Goal: Information Seeking & Learning: Understand process/instructions

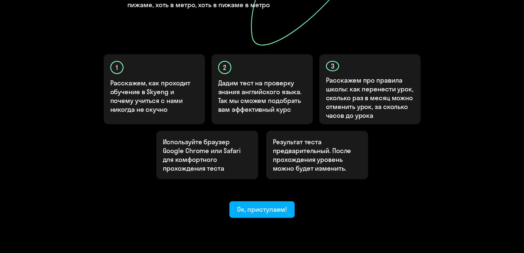
scroll to position [145, 0]
click at [253, 205] on div "Ок, приступаем!" at bounding box center [262, 209] width 50 height 9
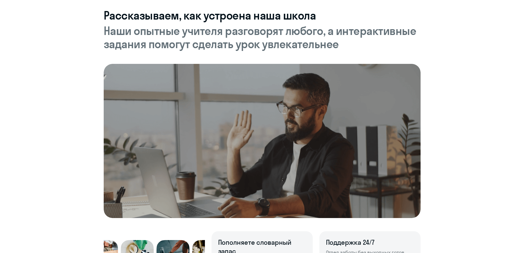
scroll to position [193, 0]
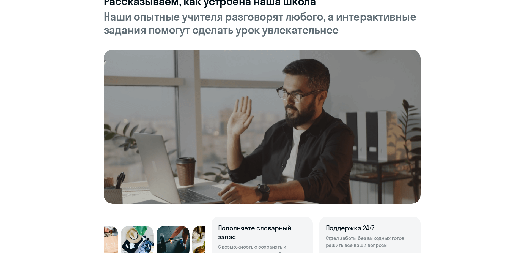
click at [265, 137] on img at bounding box center [262, 127] width 317 height 154
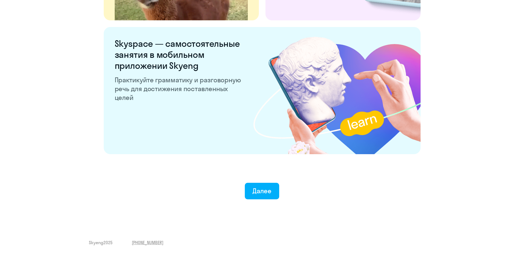
scroll to position [1023, 0]
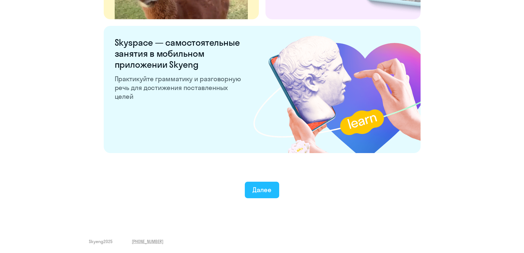
click at [260, 184] on button "Далее" at bounding box center [262, 190] width 34 height 17
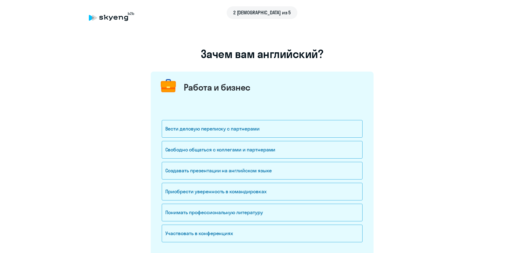
scroll to position [28, 0]
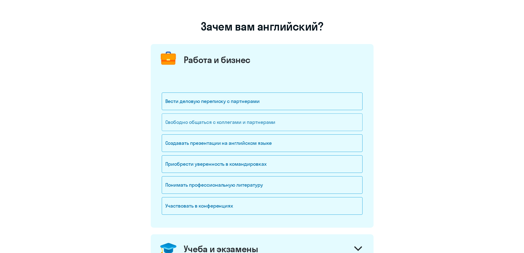
click at [289, 125] on div "Свободно общаться с коллегами и партнерами" at bounding box center [262, 122] width 201 height 18
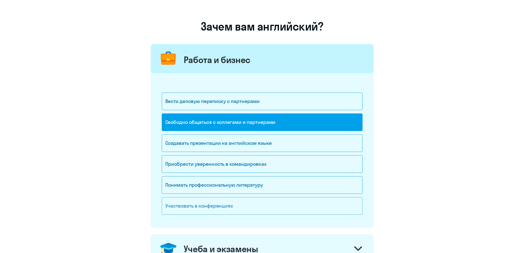
click at [266, 203] on div "Участвовать в конференциях" at bounding box center [262, 206] width 201 height 18
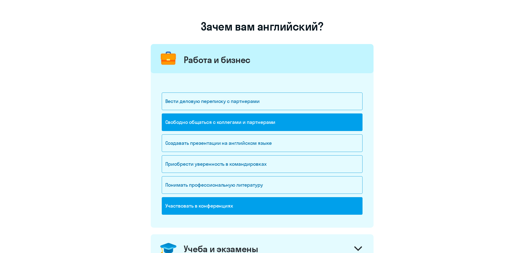
scroll to position [165, 0]
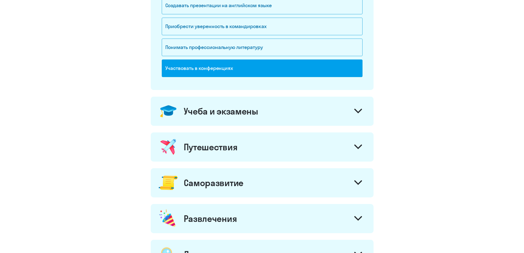
click at [302, 113] on div "Учеба и экзамены" at bounding box center [262, 111] width 223 height 29
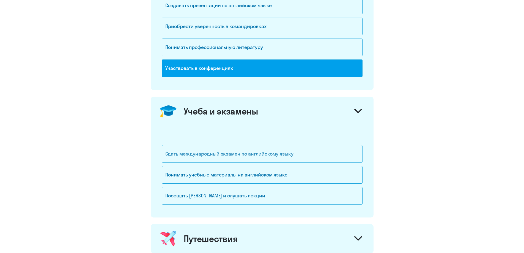
click at [289, 158] on div "Сдать международный экзамен по английскому языку" at bounding box center [262, 154] width 201 height 18
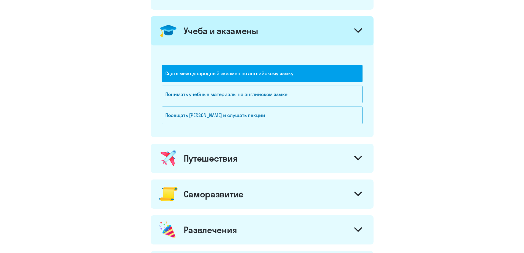
scroll to position [248, 0]
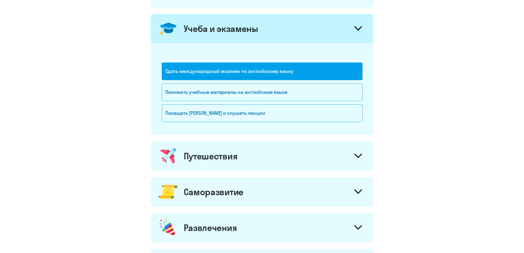
click at [267, 152] on div "Путешествия" at bounding box center [262, 156] width 223 height 29
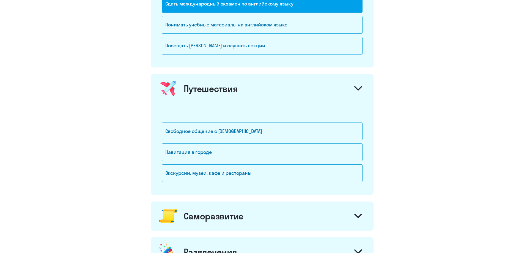
scroll to position [330, 0]
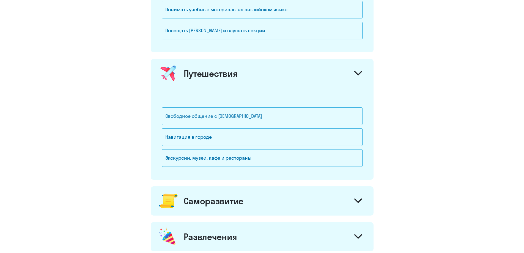
click at [272, 111] on div "Свободное общение с [DEMOGRAPHIC_DATA]" at bounding box center [262, 116] width 201 height 18
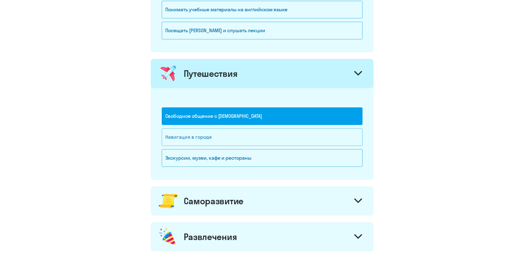
click at [255, 141] on div "Навигация в городе" at bounding box center [262, 137] width 201 height 18
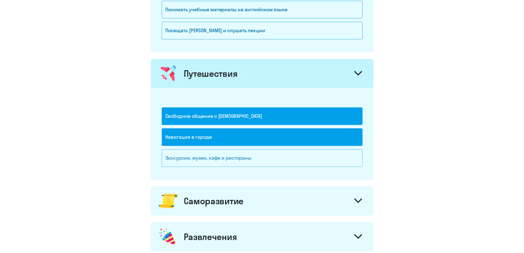
click at [260, 154] on div "Экскурсии, музеи, кафе и рестораны" at bounding box center [262, 158] width 201 height 18
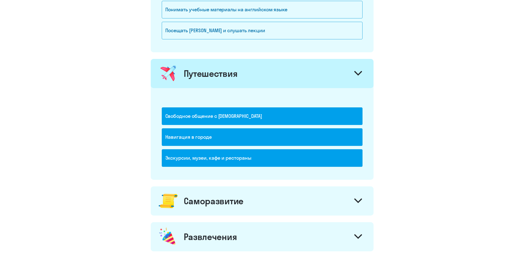
click at [287, 70] on div "Путешествия" at bounding box center [262, 73] width 223 height 29
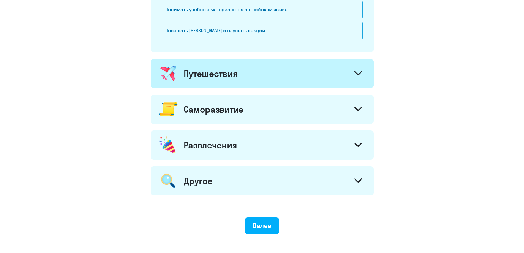
click at [269, 113] on div "Саморазвитие" at bounding box center [262, 109] width 223 height 29
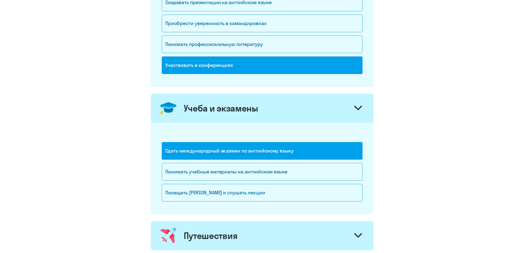
scroll to position [165, 0]
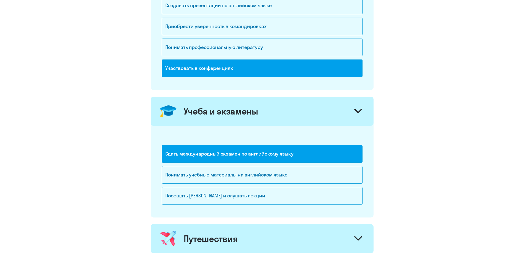
click at [269, 104] on div "Учеба и экзамены" at bounding box center [262, 111] width 223 height 29
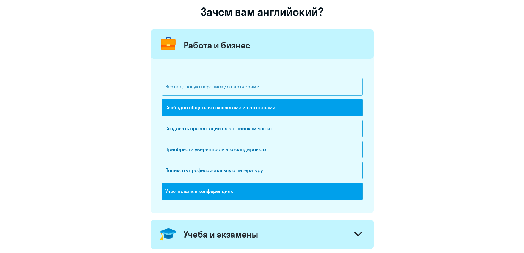
scroll to position [28, 0]
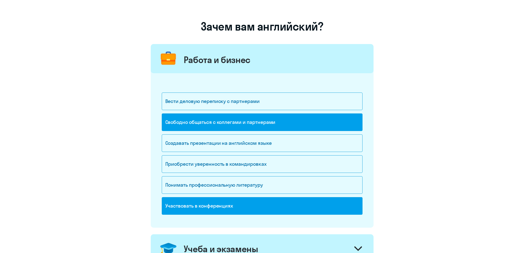
click at [219, 64] on div "Работа и бизнес" at bounding box center [217, 59] width 67 height 11
click at [275, 66] on div "Работа и бизнес" at bounding box center [262, 58] width 223 height 29
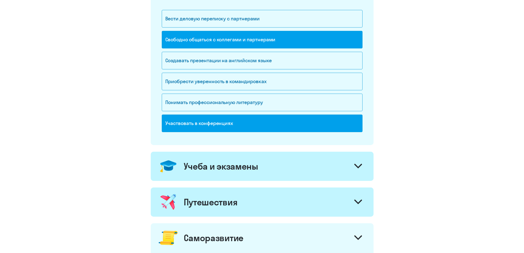
click at [244, 165] on div "Учеба и экзамены" at bounding box center [221, 166] width 75 height 11
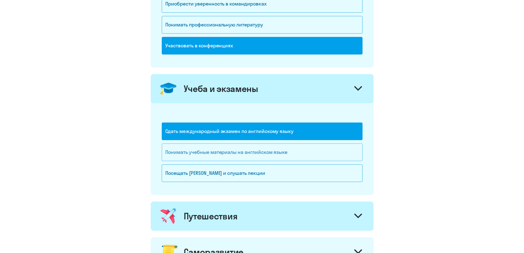
scroll to position [193, 0]
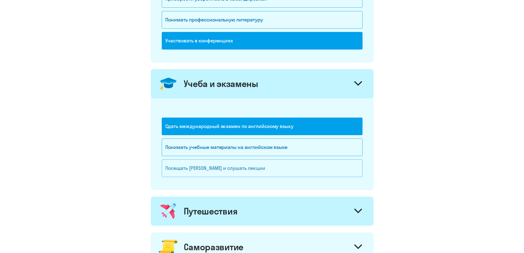
click at [238, 169] on div "Посещать [PERSON_NAME] и слушать лекции" at bounding box center [262, 168] width 201 height 18
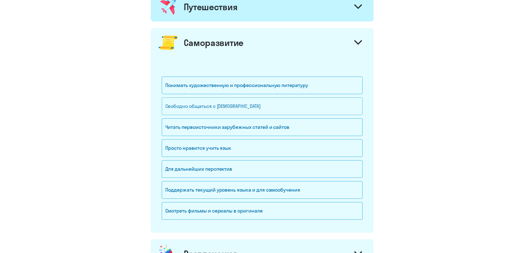
scroll to position [413, 0]
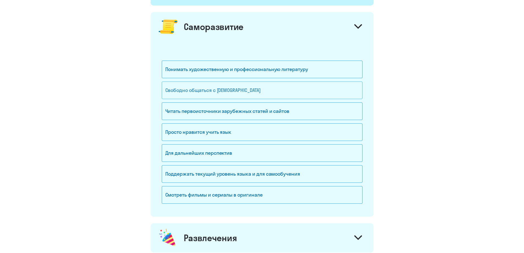
click at [267, 88] on div "Свободно общаться с [DEMOGRAPHIC_DATA]" at bounding box center [262, 90] width 201 height 18
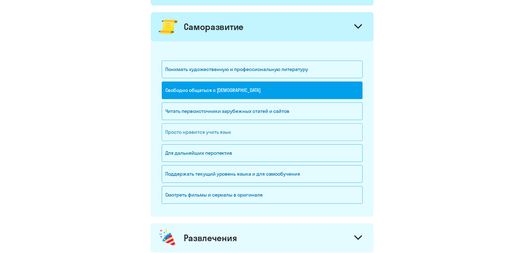
click at [257, 137] on div "Просто нравится учить язык" at bounding box center [262, 132] width 201 height 18
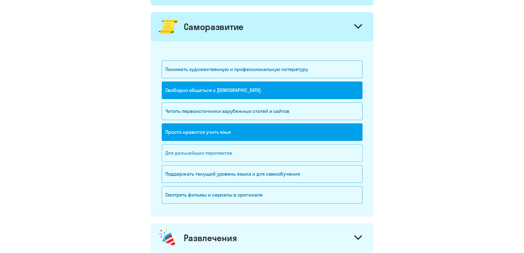
click at [252, 157] on div "Для дальнейших перспектив" at bounding box center [262, 153] width 201 height 18
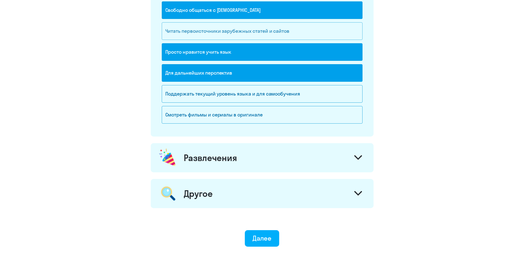
scroll to position [496, 0]
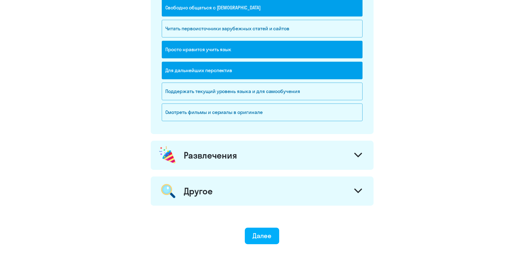
click at [266, 153] on div "Развлечения" at bounding box center [262, 155] width 223 height 29
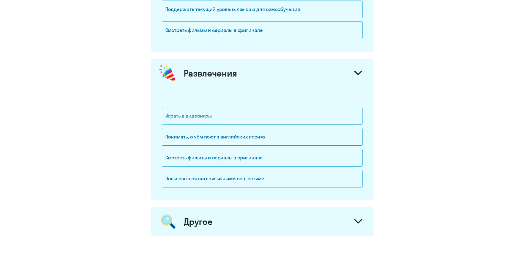
scroll to position [578, 0]
click at [270, 153] on div "Смотреть фильмы и сериалы в оригинале" at bounding box center [262, 157] width 201 height 18
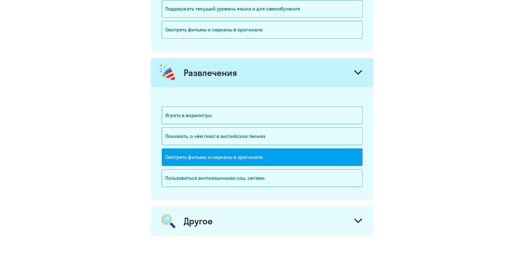
click at [273, 217] on div "Другое" at bounding box center [262, 220] width 223 height 29
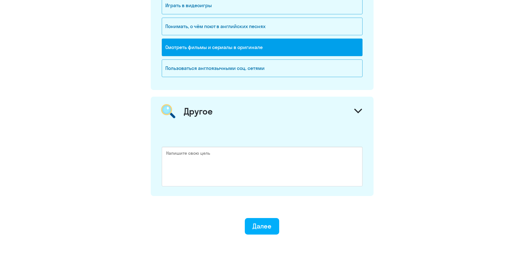
scroll to position [688, 0]
click at [264, 219] on button "Далее" at bounding box center [262, 226] width 34 height 17
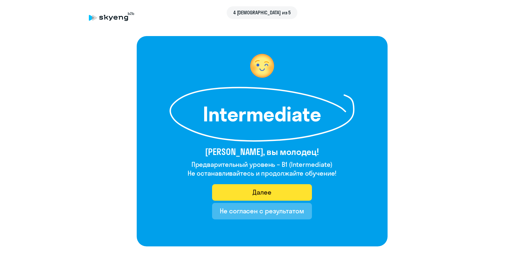
click at [264, 188] on div "Далее" at bounding box center [262, 192] width 19 height 9
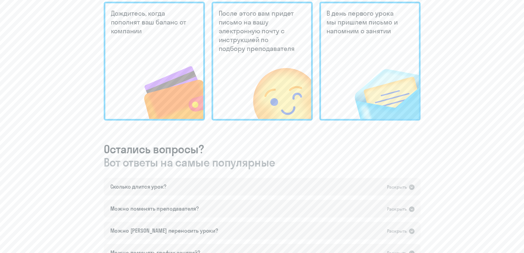
scroll to position [193, 0]
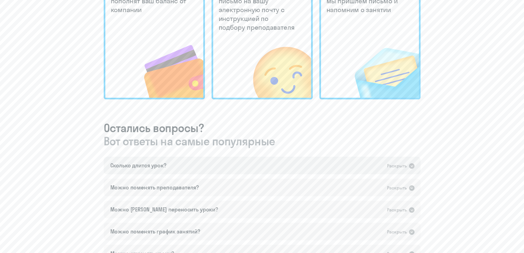
click at [300, 164] on div "Сколько длится урок? Раскрыть" at bounding box center [262, 166] width 317 height 18
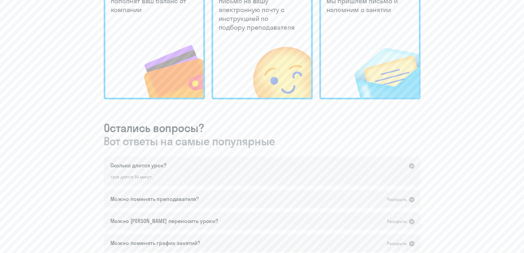
click at [300, 164] on div "Сколько длится урок? Раскрыть" at bounding box center [262, 166] width 317 height 18
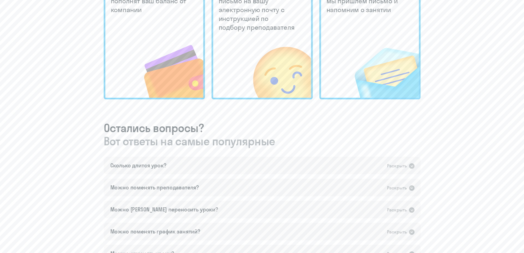
click at [260, 197] on div "Сколько длится урок? Раскрыть Урок длится 50 минут. Можно поменять преподавател…" at bounding box center [262, 243] width 317 height 172
click at [268, 190] on div "Можно поменять преподавателя? Раскрыть" at bounding box center [262, 188] width 317 height 18
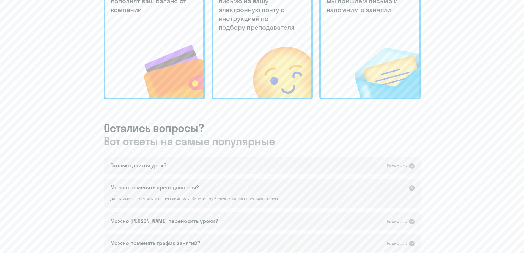
click at [268, 190] on div "Можно поменять преподавателя? Раскрыть" at bounding box center [262, 188] width 317 height 18
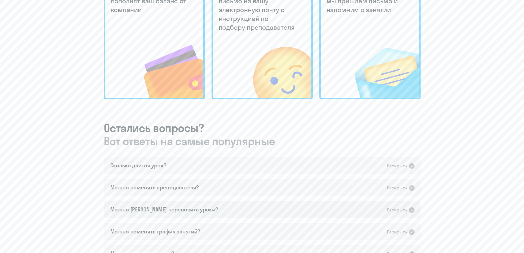
click at [253, 208] on div "Можно [PERSON_NAME] переносить уроки? Раскрыть" at bounding box center [262, 210] width 317 height 18
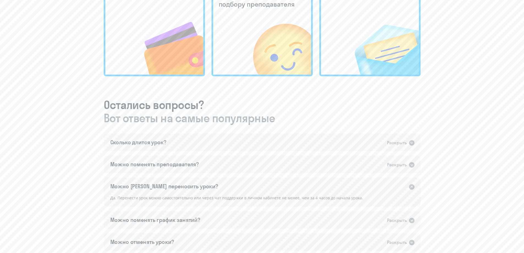
scroll to position [248, 0]
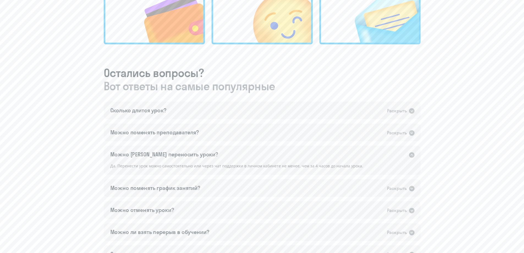
click at [265, 151] on div "Можно [PERSON_NAME] переносить уроки? Раскрыть" at bounding box center [262, 155] width 317 height 18
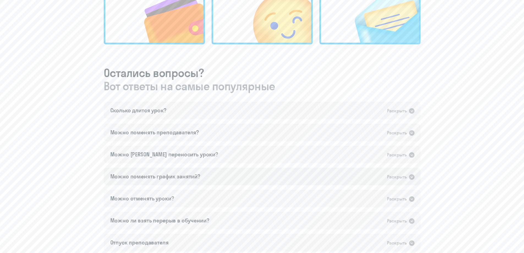
click at [257, 170] on div "Можно поменять график занятий? Раскрыть" at bounding box center [262, 177] width 317 height 18
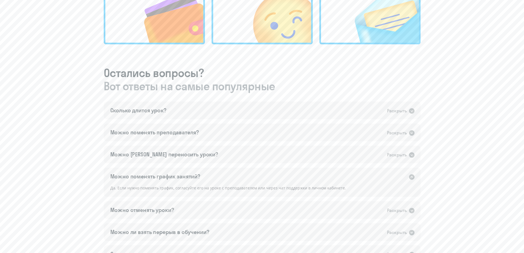
click at [257, 170] on div "Можно поменять график занятий? Раскрыть" at bounding box center [262, 177] width 317 height 18
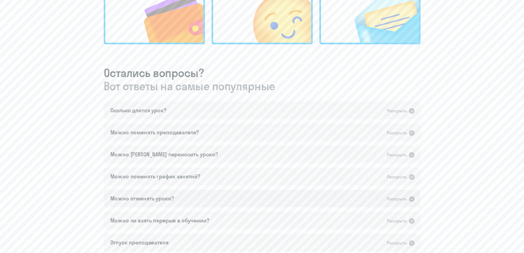
click at [269, 199] on div "Можно отменять уроки? Раскрыть" at bounding box center [262, 199] width 317 height 18
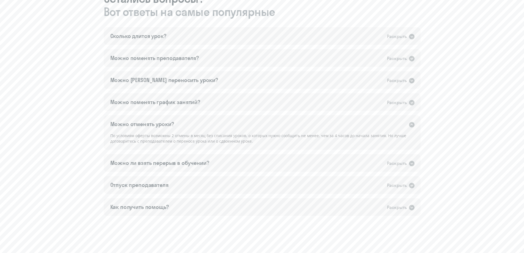
scroll to position [330, 0]
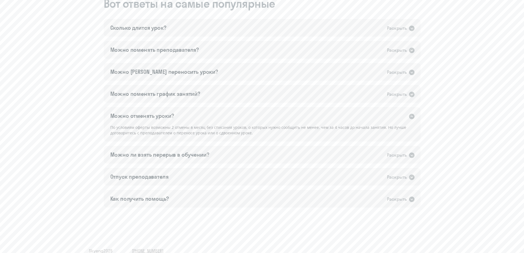
click at [280, 112] on div "Можно отменять уроки? Раскрыть" at bounding box center [262, 116] width 317 height 18
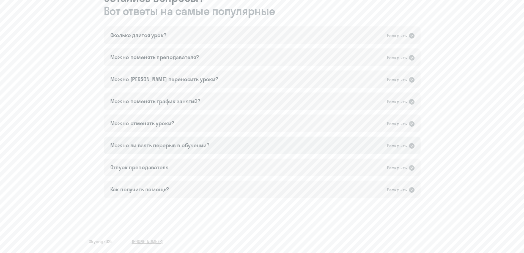
click at [240, 146] on div "Можно ли взять перерыв в обучении? Раскрыть" at bounding box center [262, 146] width 317 height 18
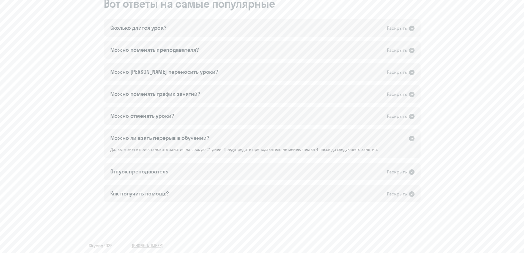
click at [280, 137] on div "Можно ли взять перерыв в обучении? Раскрыть" at bounding box center [262, 138] width 317 height 18
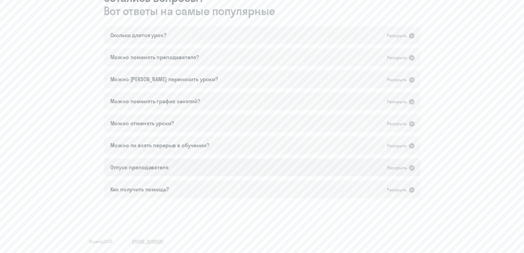
click at [252, 166] on div "Отпуск преподавателя Раскрыть" at bounding box center [262, 168] width 317 height 18
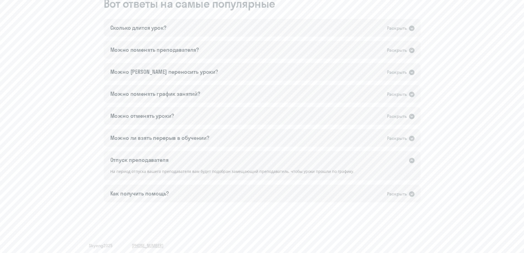
click at [280, 154] on div "Отпуск преподавателя Раскрыть" at bounding box center [262, 160] width 317 height 18
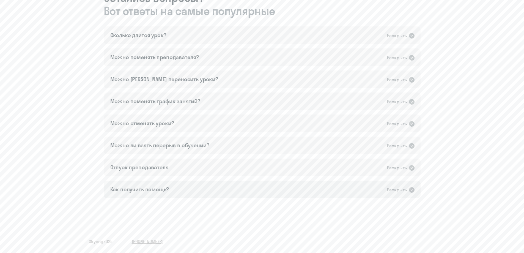
click at [250, 185] on div "Как получить помощь? Раскрыть" at bounding box center [262, 190] width 317 height 18
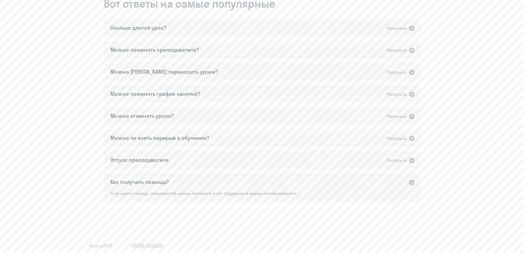
click at [250, 185] on div "Как получить помощь? Раскрыть" at bounding box center [262, 182] width 317 height 18
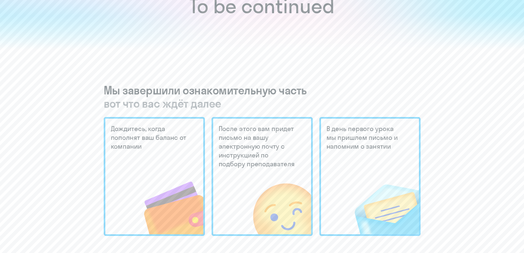
scroll to position [110, 0]
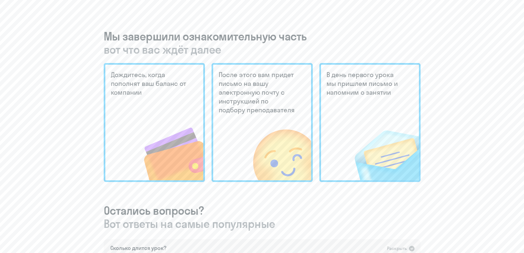
click at [374, 94] on h5 "В день первого урока мы пришлем письмо и напомним о занятии" at bounding box center [366, 83] width 78 height 26
drag, startPoint x: 245, startPoint y: 80, endPoint x: 231, endPoint y: 82, distance: 14.8
click at [245, 80] on h5 "После этого вам придет письмо на вашу электронную почту с инструкцией по подбор…" at bounding box center [258, 92] width 78 height 44
click at [122, 84] on h5 "Дождитесь, когда пополнят ваш баланс от компании" at bounding box center [150, 83] width 78 height 26
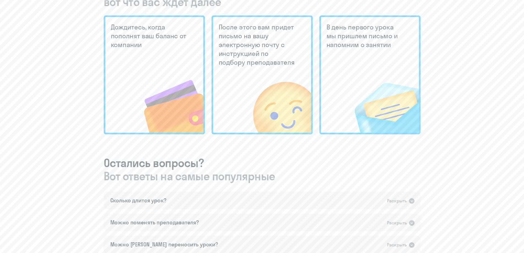
scroll to position [0, 0]
